Goal: Transaction & Acquisition: Purchase product/service

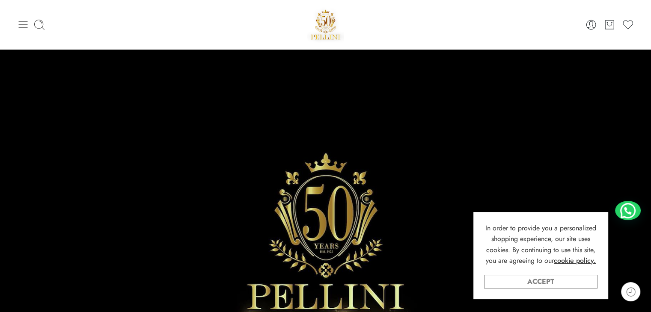
click at [505, 286] on link "Accept" at bounding box center [540, 282] width 113 height 14
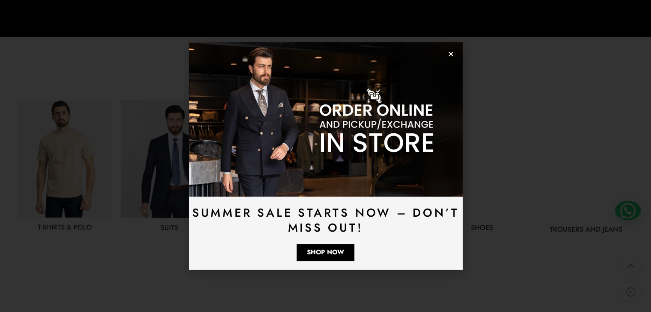
scroll to position [428, 0]
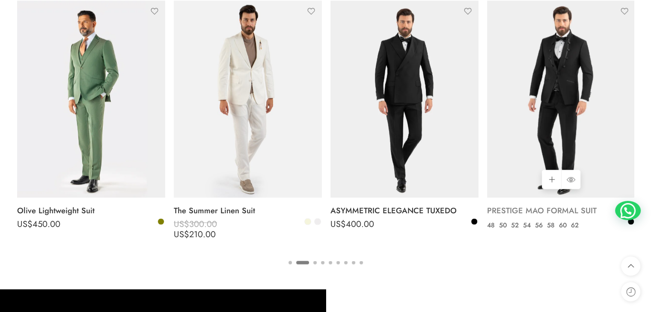
scroll to position [1498, 0]
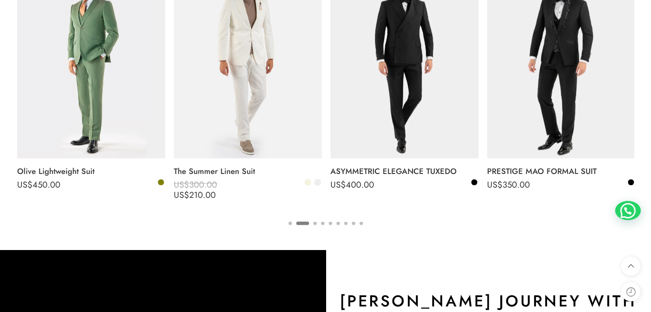
click at [315, 223] on button "3" at bounding box center [314, 231] width 3 height 18
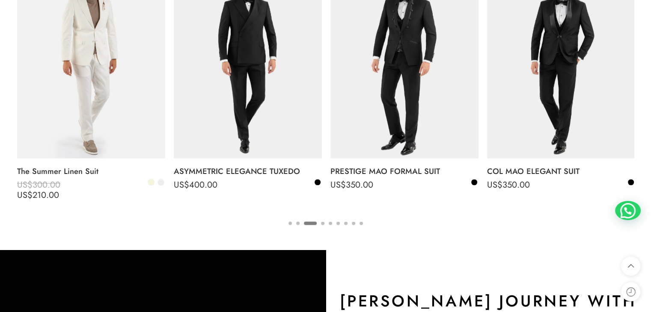
click at [321, 223] on button "4" at bounding box center [322, 231] width 3 height 18
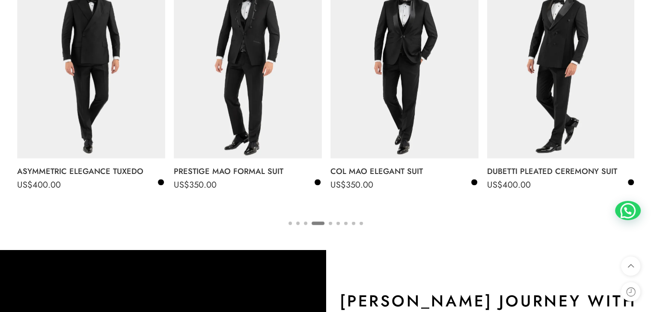
click at [327, 222] on ul "1 2 3 4 5 6 7 8 9" at bounding box center [325, 222] width 616 height 11
click at [330, 222] on button "5" at bounding box center [329, 231] width 3 height 18
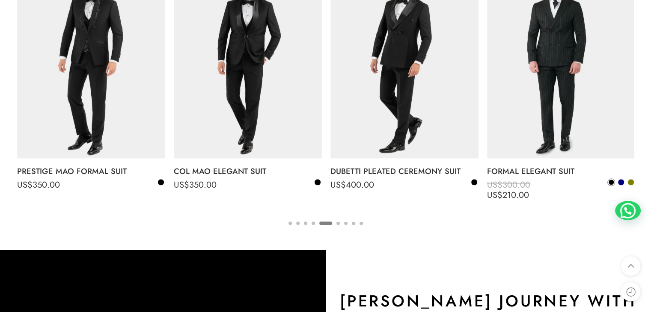
click at [339, 222] on button "6" at bounding box center [337, 231] width 3 height 18
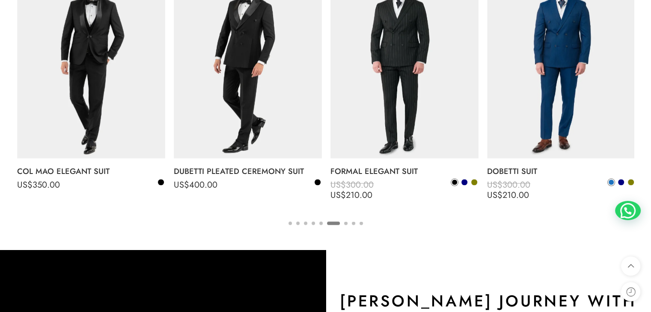
click at [345, 222] on button "7" at bounding box center [345, 231] width 3 height 18
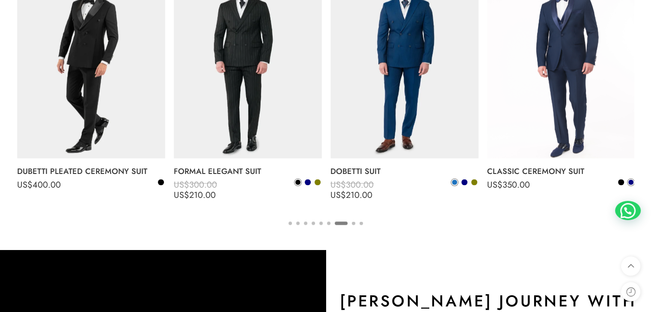
click at [354, 222] on button "8" at bounding box center [353, 231] width 3 height 18
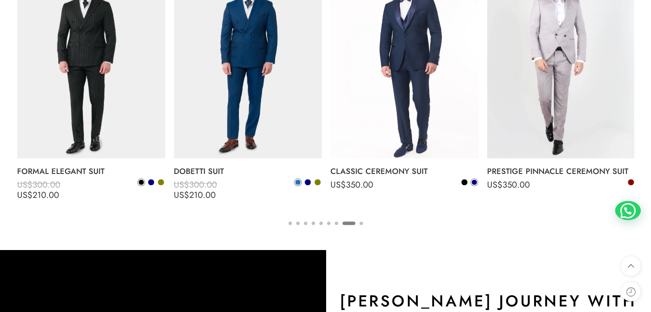
click at [363, 222] on ul "1 2 3 4 5 6 7 8 9" at bounding box center [325, 222] width 616 height 11
click at [361, 222] on button "9" at bounding box center [360, 231] width 3 height 18
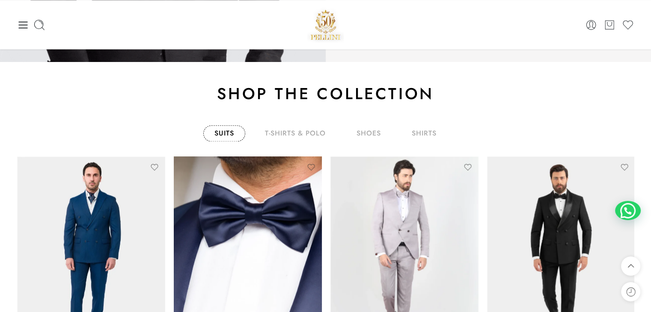
scroll to position [1284, 0]
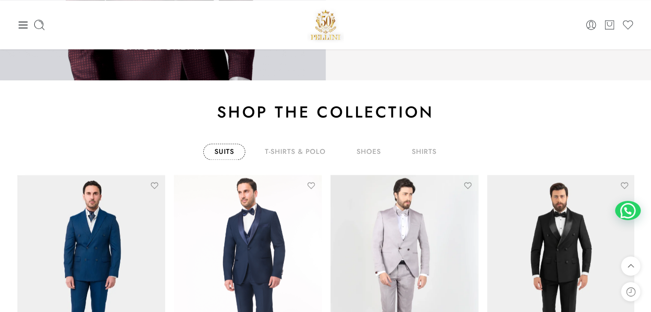
click at [232, 147] on link "Suits" at bounding box center [224, 152] width 42 height 16
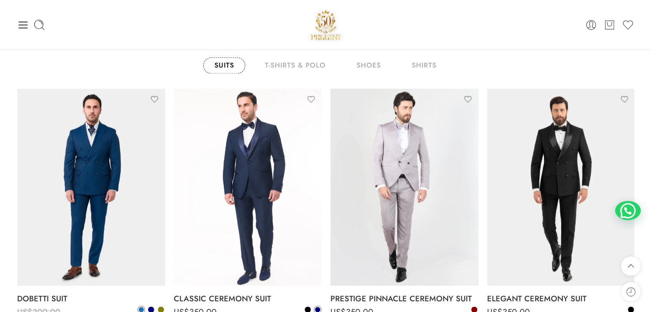
scroll to position [1369, 0]
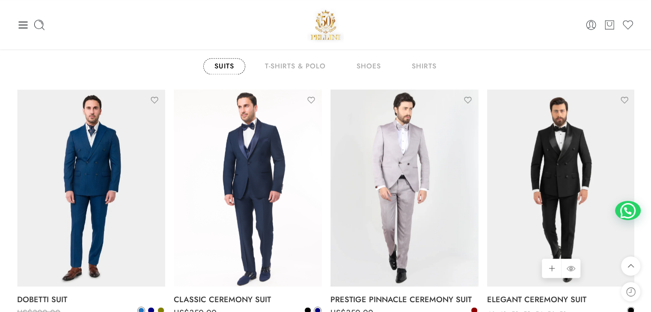
click at [630, 308] on span at bounding box center [630, 311] width 6 height 6
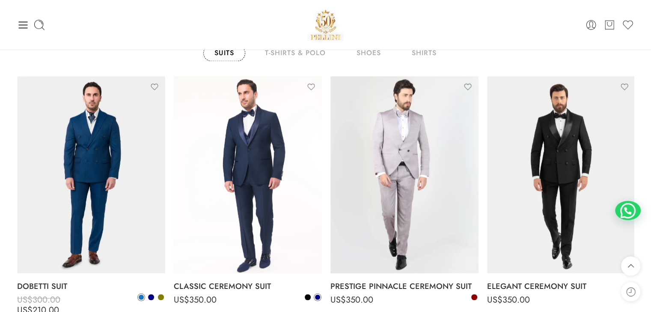
scroll to position [1498, 0]
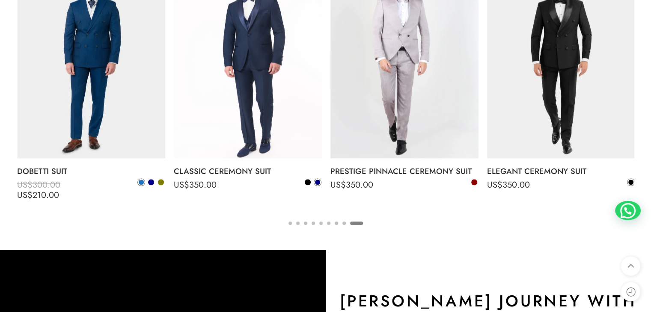
click at [290, 222] on button "1" at bounding box center [289, 231] width 3 height 18
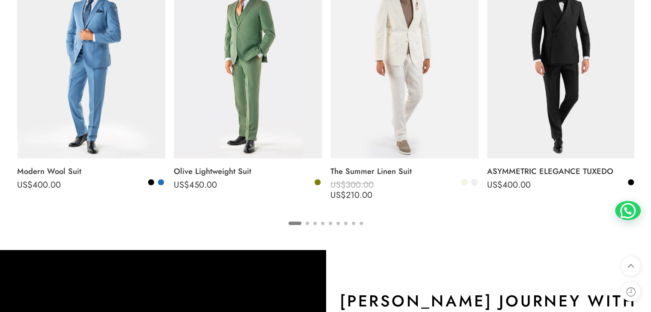
scroll to position [1455, 0]
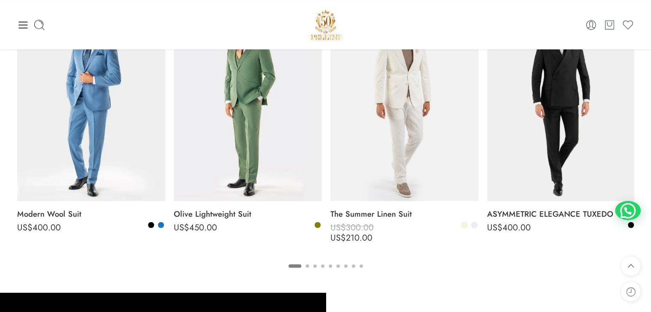
click at [306, 264] on button "2" at bounding box center [306, 273] width 3 height 18
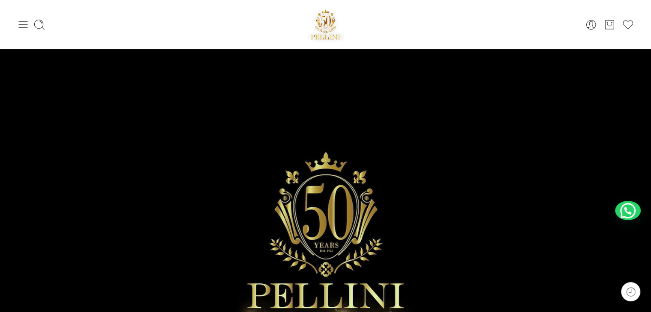
scroll to position [0, 0]
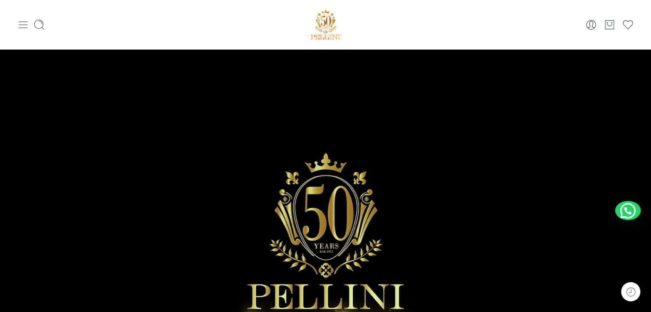
click at [22, 23] on icon at bounding box center [23, 25] width 12 height 12
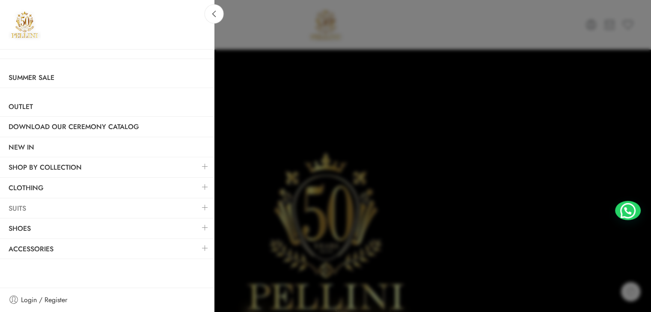
click at [27, 205] on link "Suits" at bounding box center [107, 209] width 214 height 20
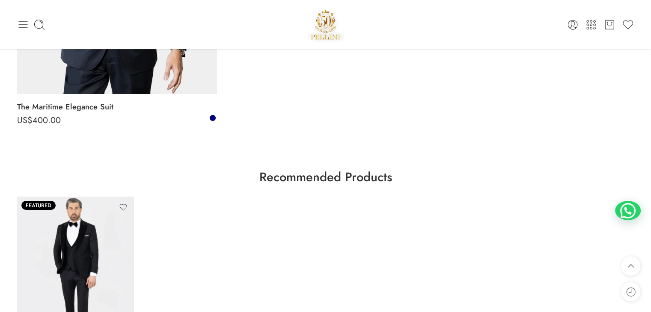
scroll to position [3037, 0]
